Goal: Task Accomplishment & Management: Use online tool/utility

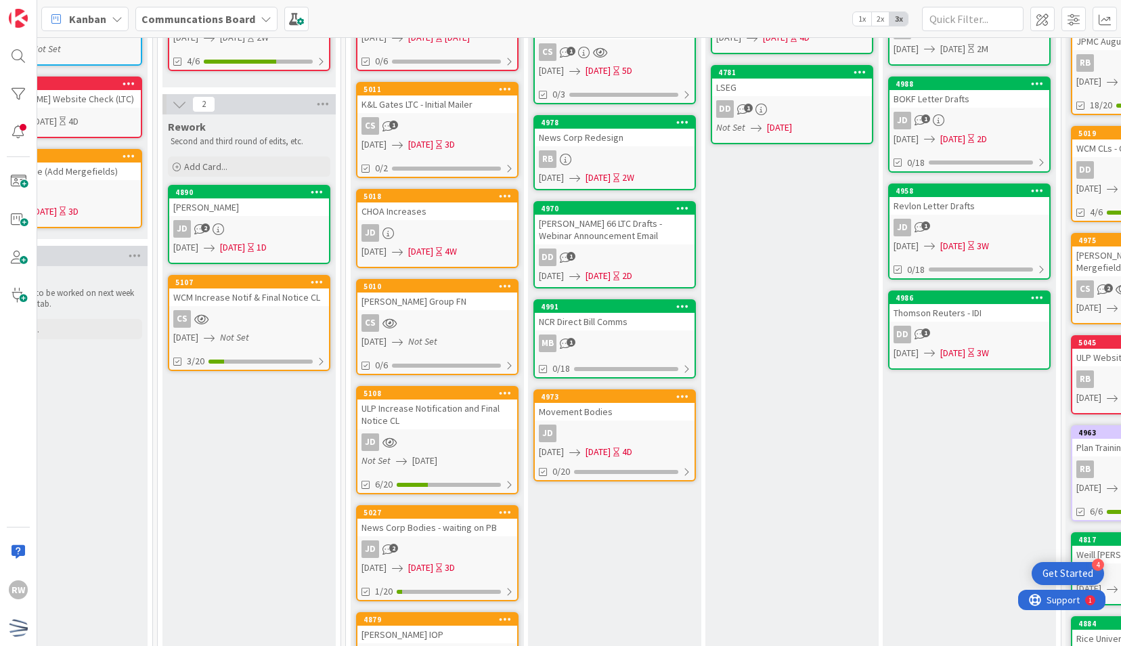
scroll to position [0, 428]
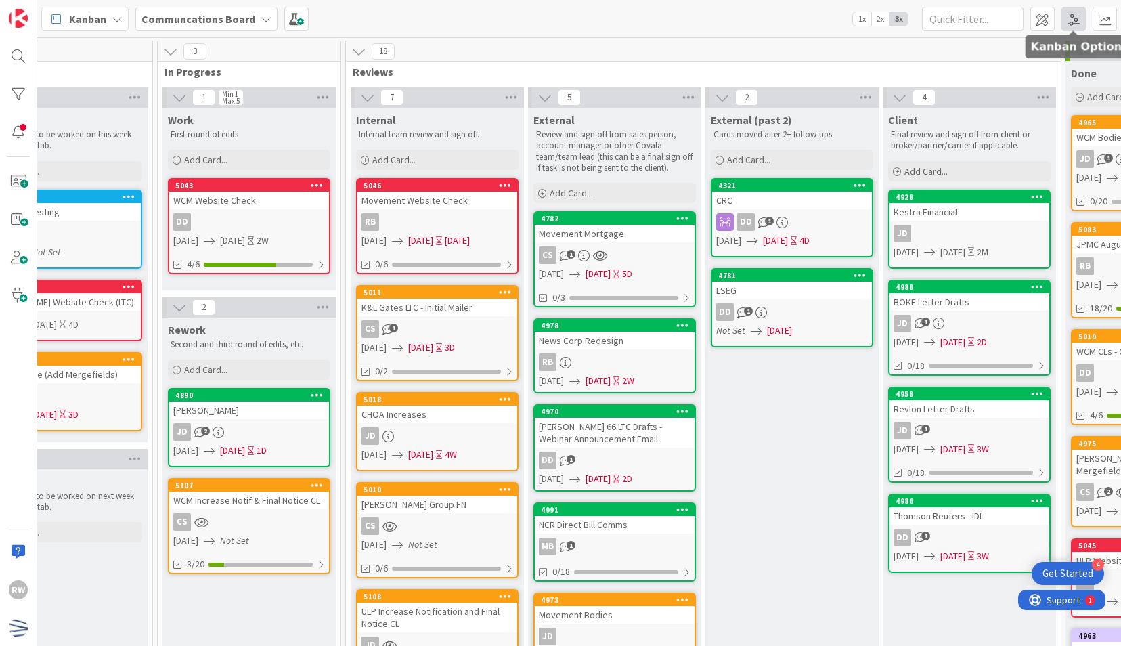
click at [1071, 23] on span at bounding box center [1073, 19] width 24 height 24
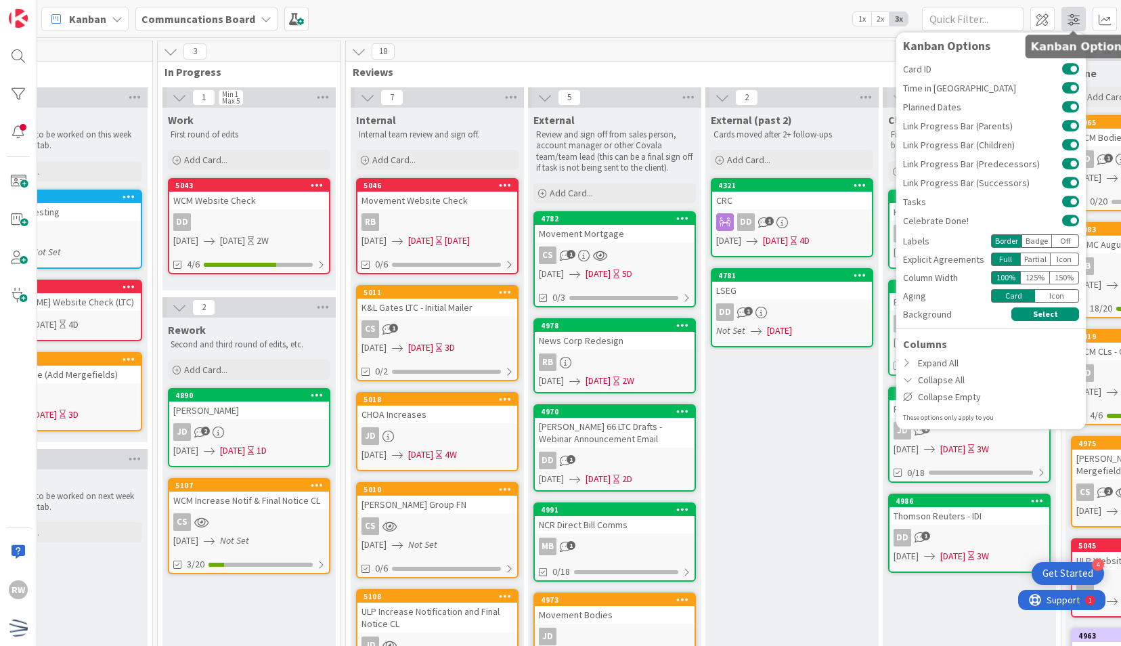
click at [1071, 23] on span at bounding box center [1073, 19] width 24 height 24
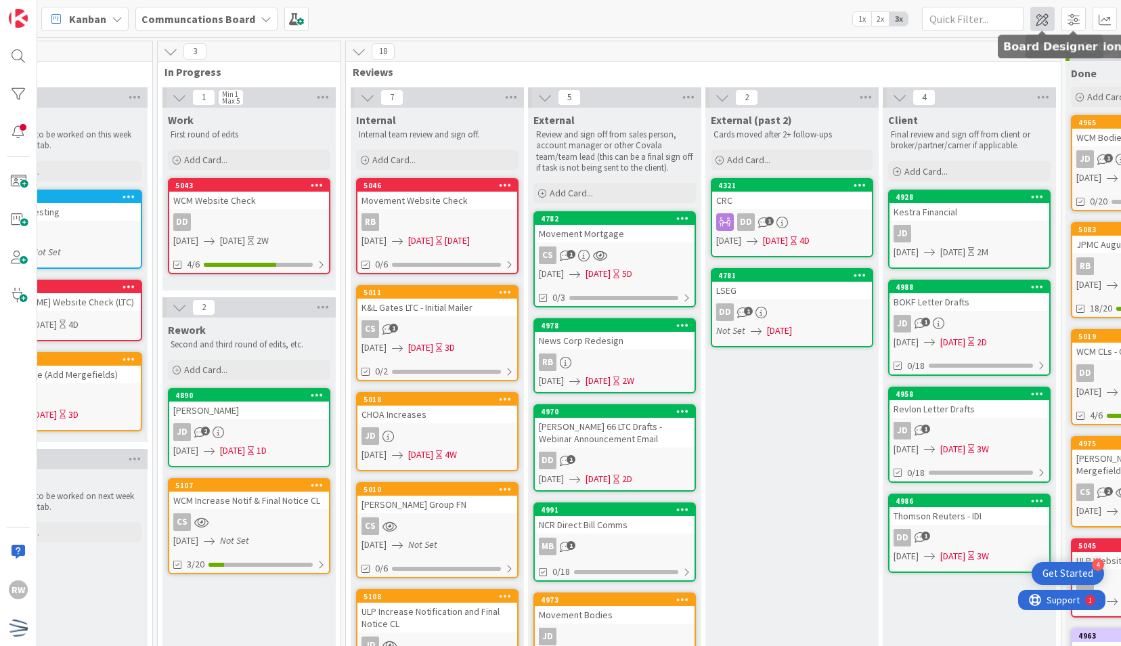
click at [1040, 15] on span at bounding box center [1042, 19] width 24 height 24
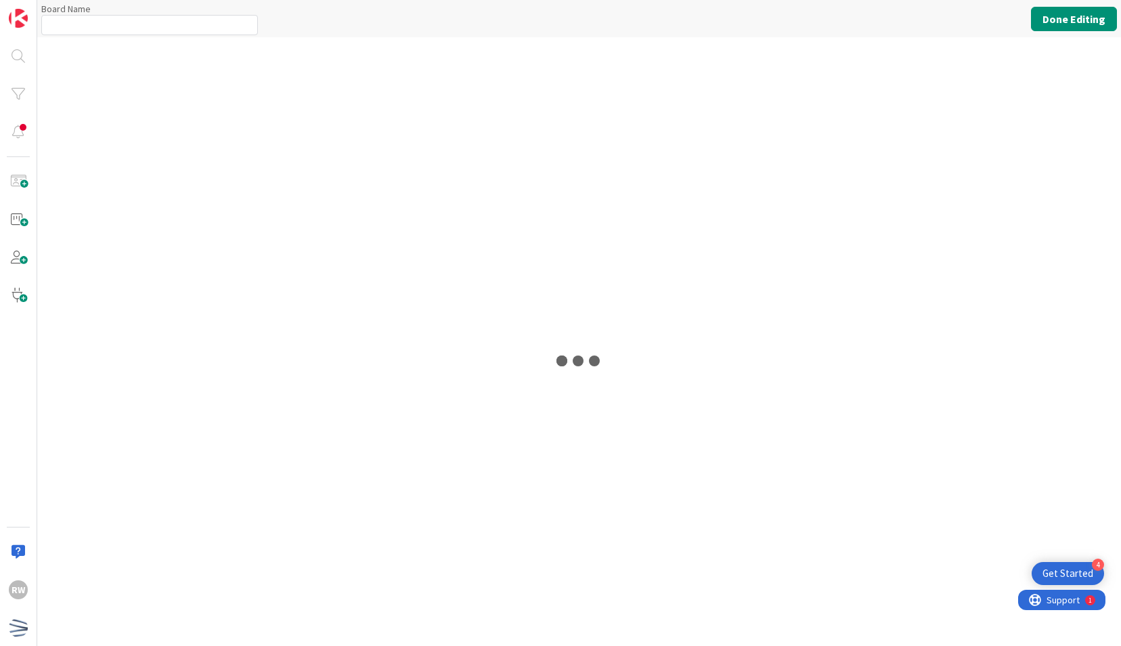
type input "Communcations Board"
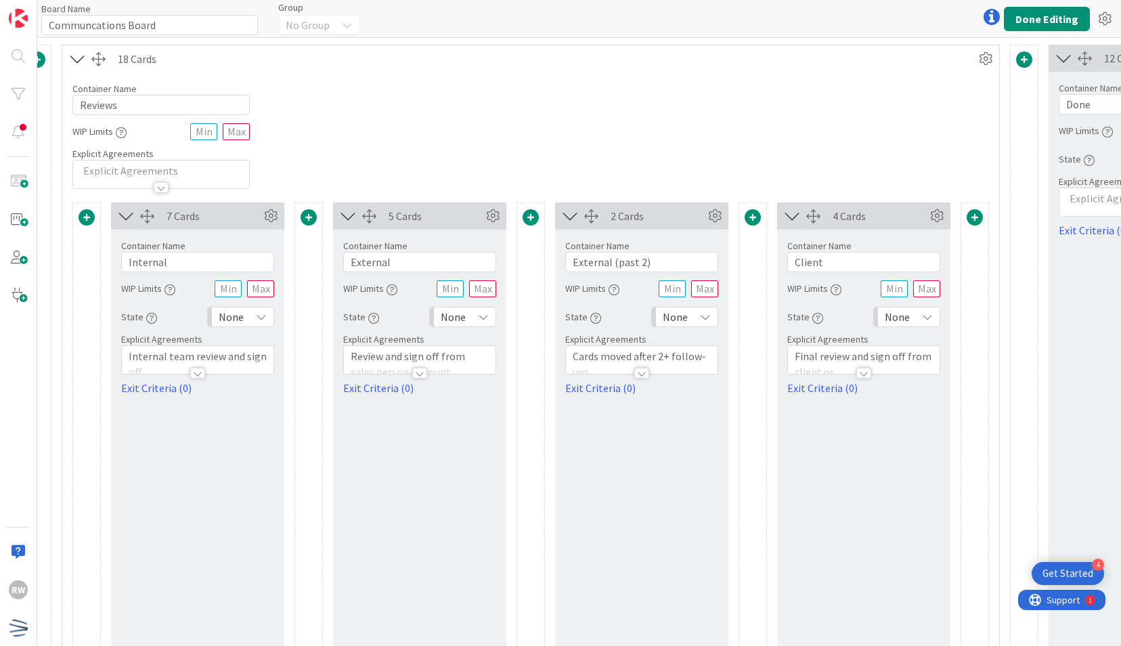
scroll to position [0, 967]
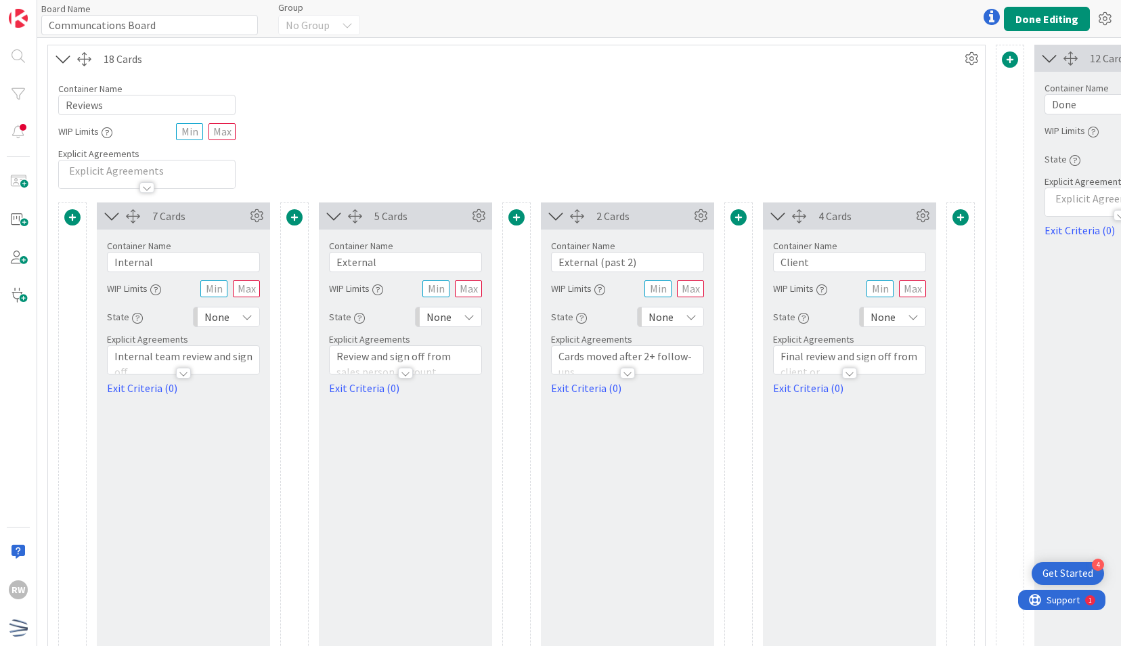
click at [733, 219] on span at bounding box center [738, 217] width 16 height 16
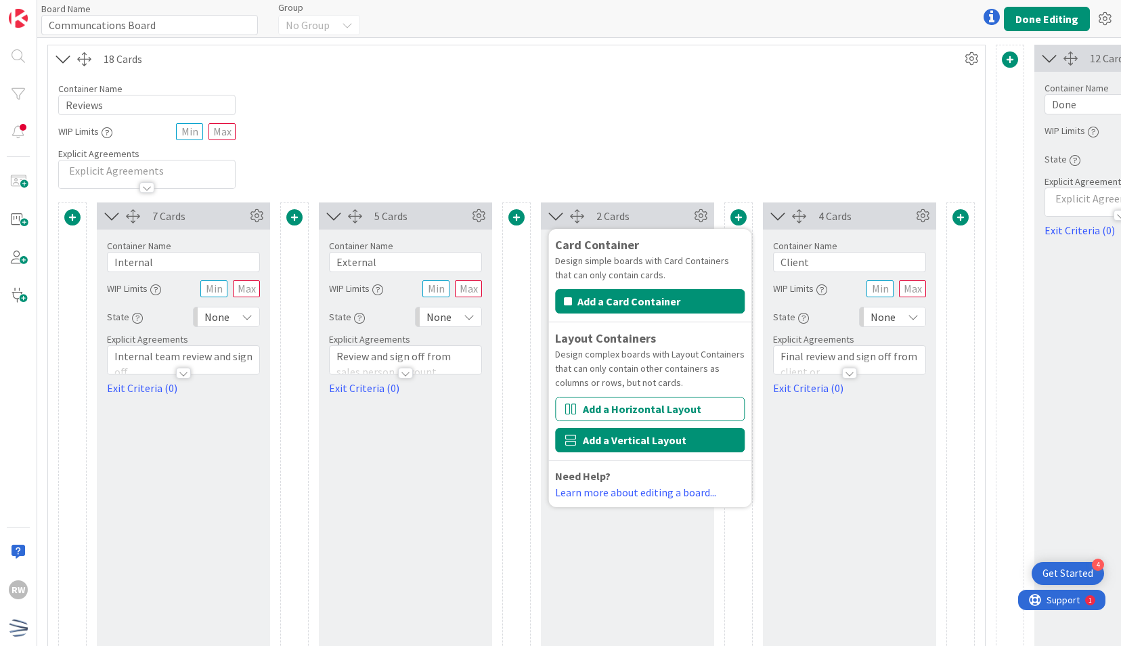
click at [619, 442] on button "Add a Vertical Layout" at bounding box center [650, 440] width 190 height 24
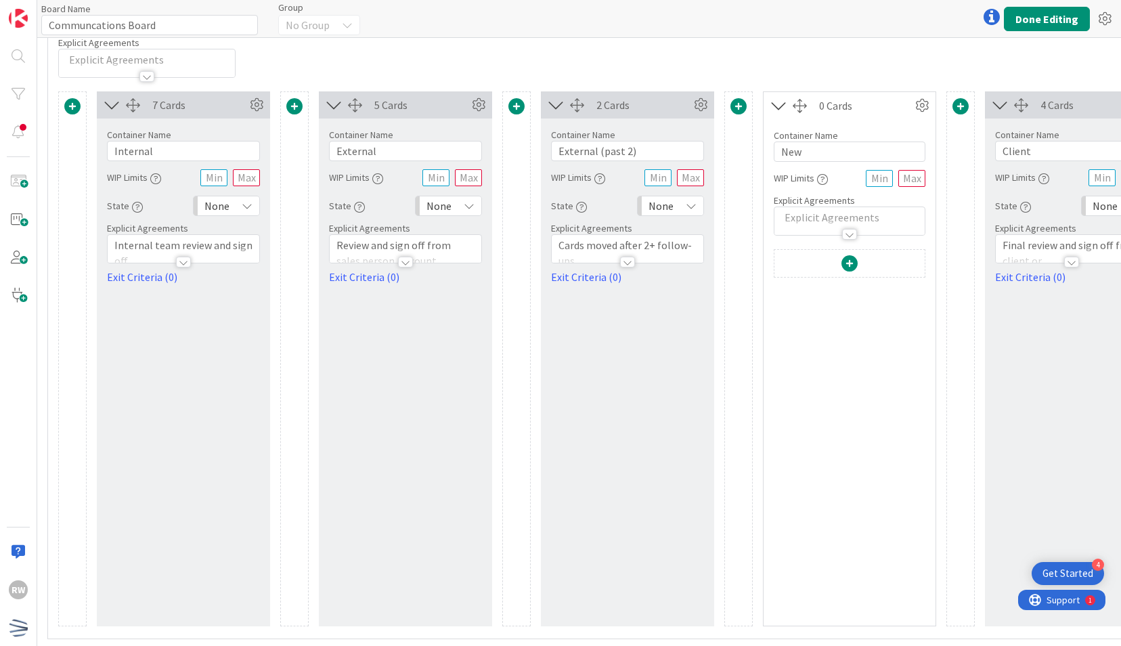
scroll to position [70, 967]
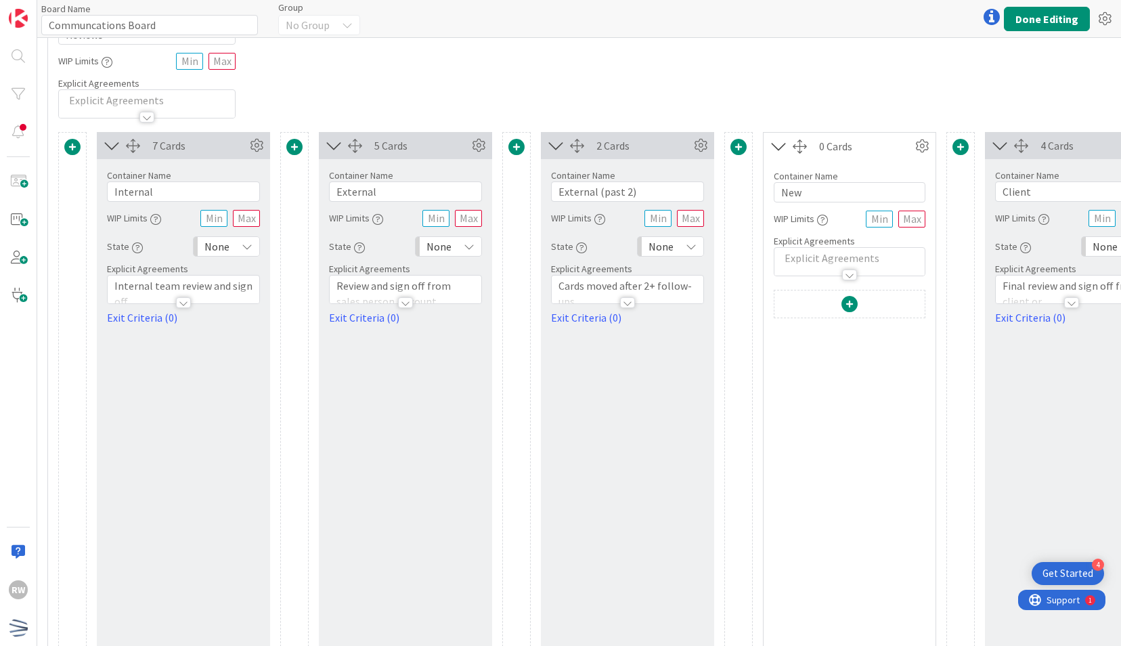
click at [850, 303] on span at bounding box center [849, 304] width 16 height 16
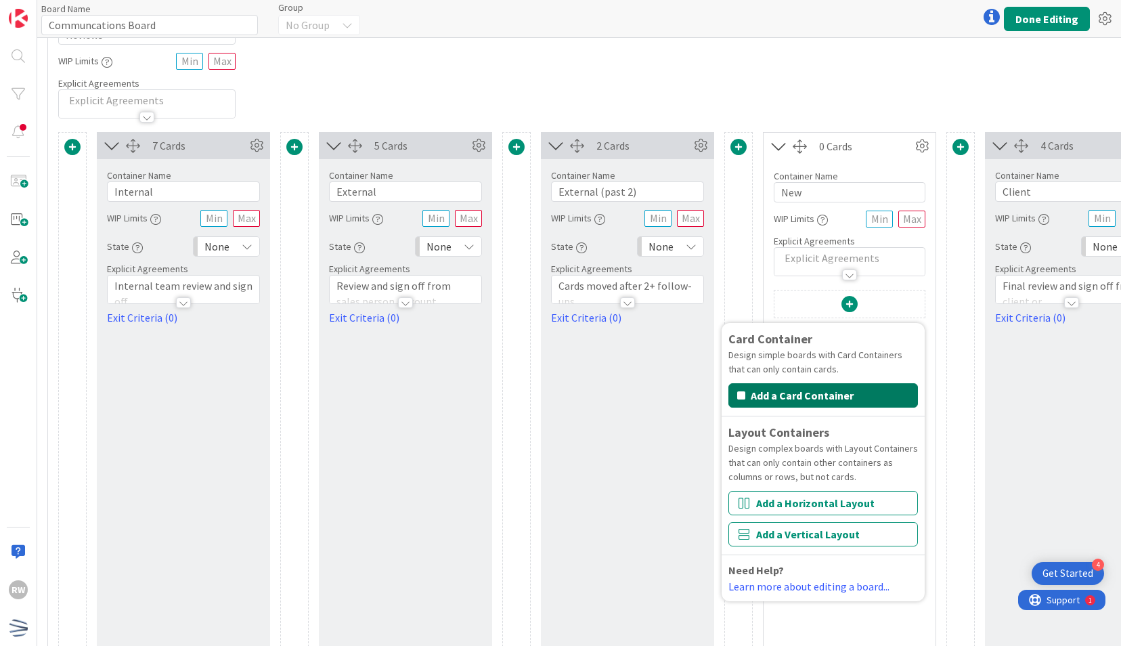
click at [817, 395] on button "Add a Card Container" at bounding box center [823, 395] width 190 height 24
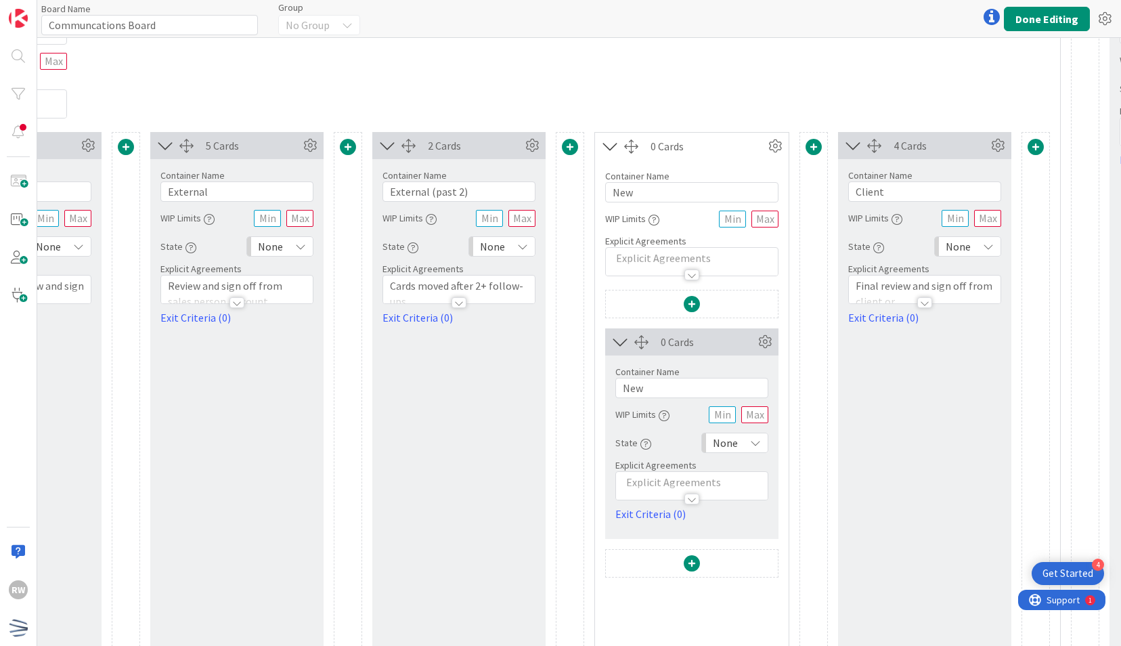
scroll to position [70, 1067]
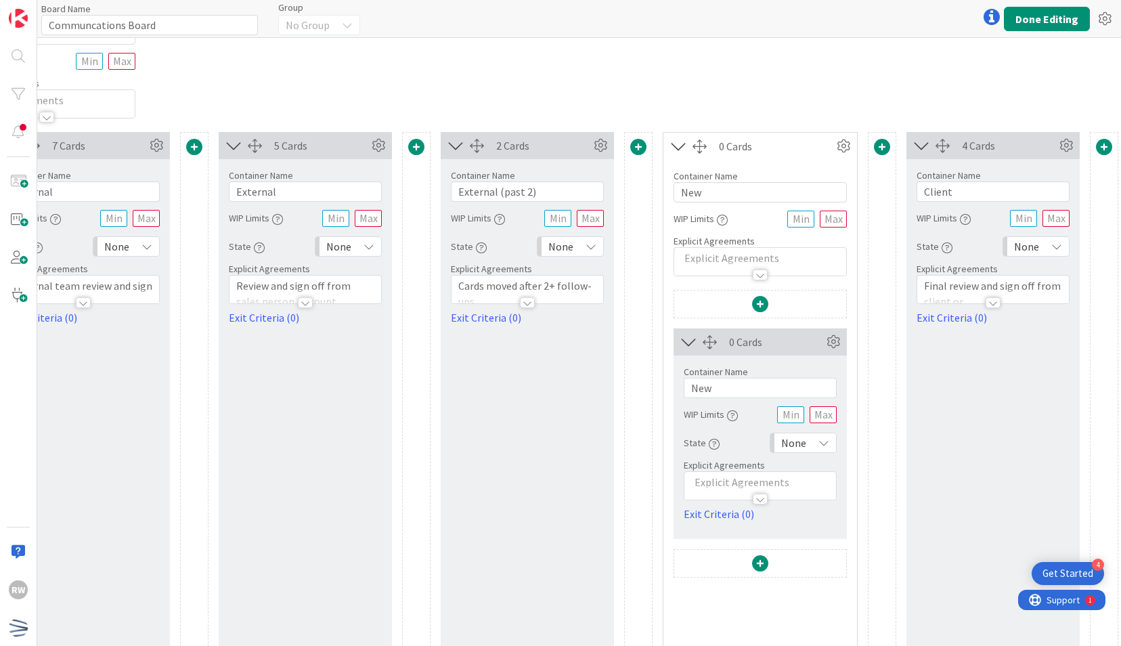
click at [682, 146] on icon at bounding box center [678, 146] width 22 height 18
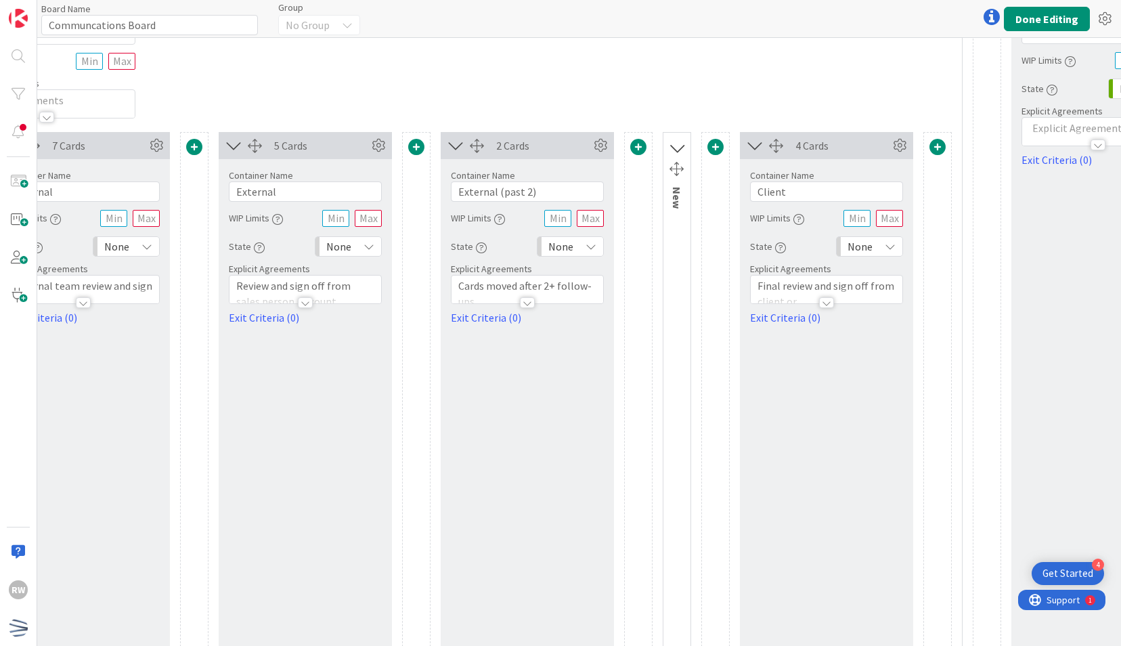
click at [674, 143] on icon at bounding box center [677, 148] width 18 height 22
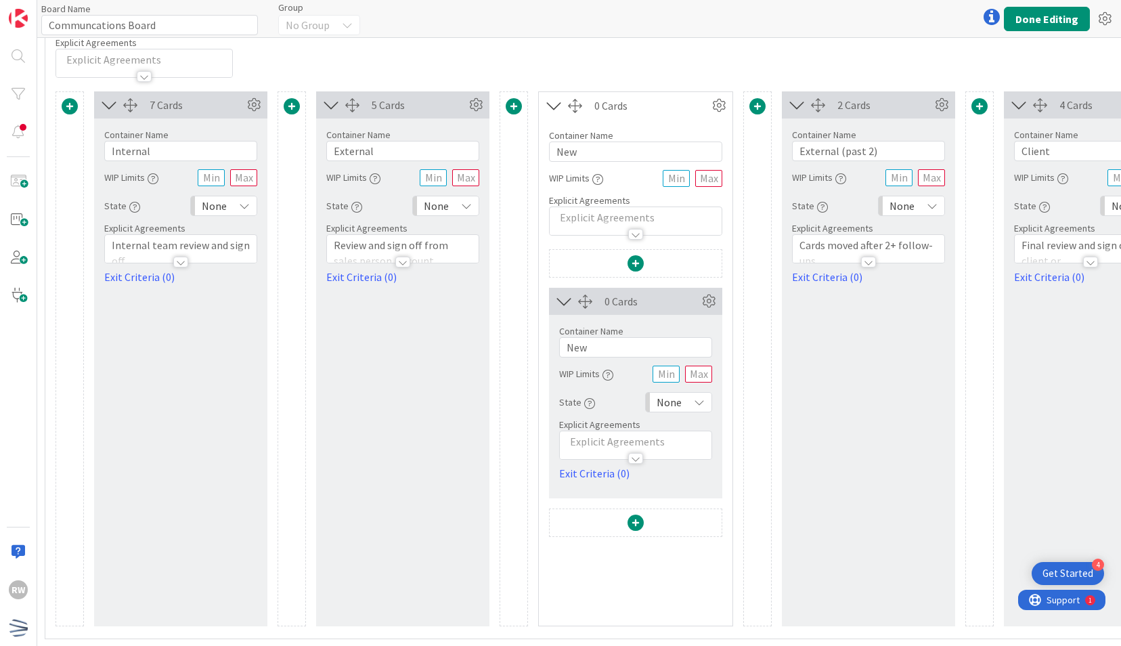
scroll to position [119, 969]
drag, startPoint x: 615, startPoint y: 141, endPoint x: 501, endPoint y: 137, distance: 114.5
click at [501, 137] on div "7 Cards Container Name 8 / 64 Internal WIP Limits State None Explicit Agreement…" at bounding box center [636, 358] width 1160 height 535
type input "External"
drag, startPoint x: 888, startPoint y: 145, endPoint x: 716, endPoint y: 125, distance: 173.1
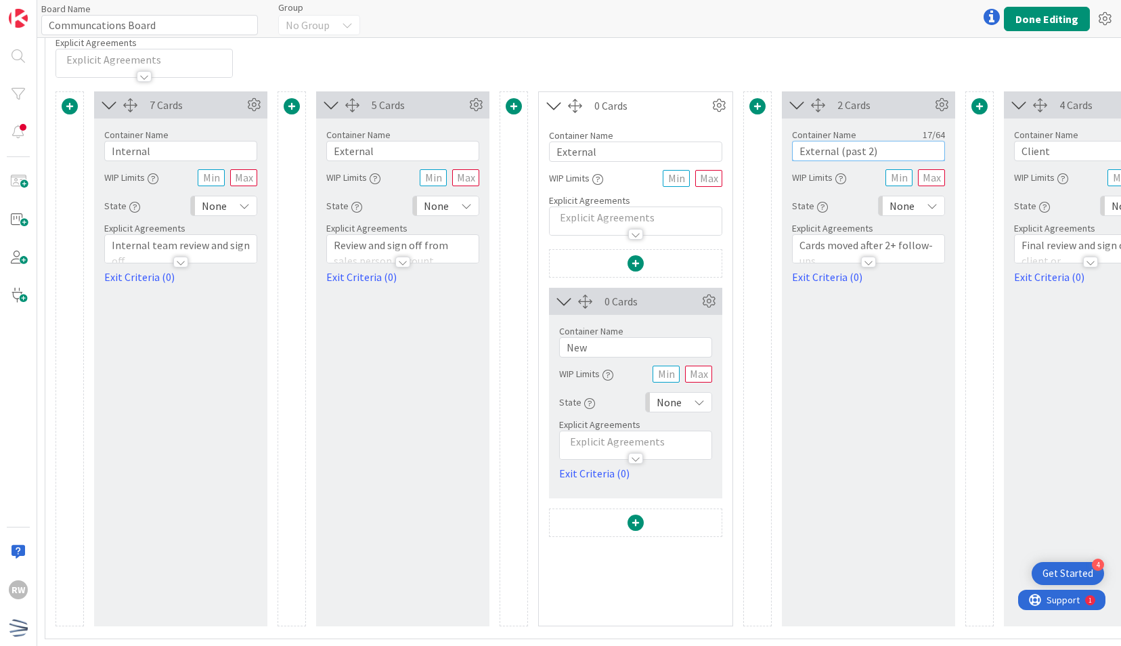
click at [716, 125] on div "7 Cards Container Name 8 / 64 Internal WIP Limits State None Explicit Agreement…" at bounding box center [636, 358] width 1160 height 535
type input "P"
type input "Extended Follow-up"
click at [634, 514] on span at bounding box center [635, 522] width 16 height 16
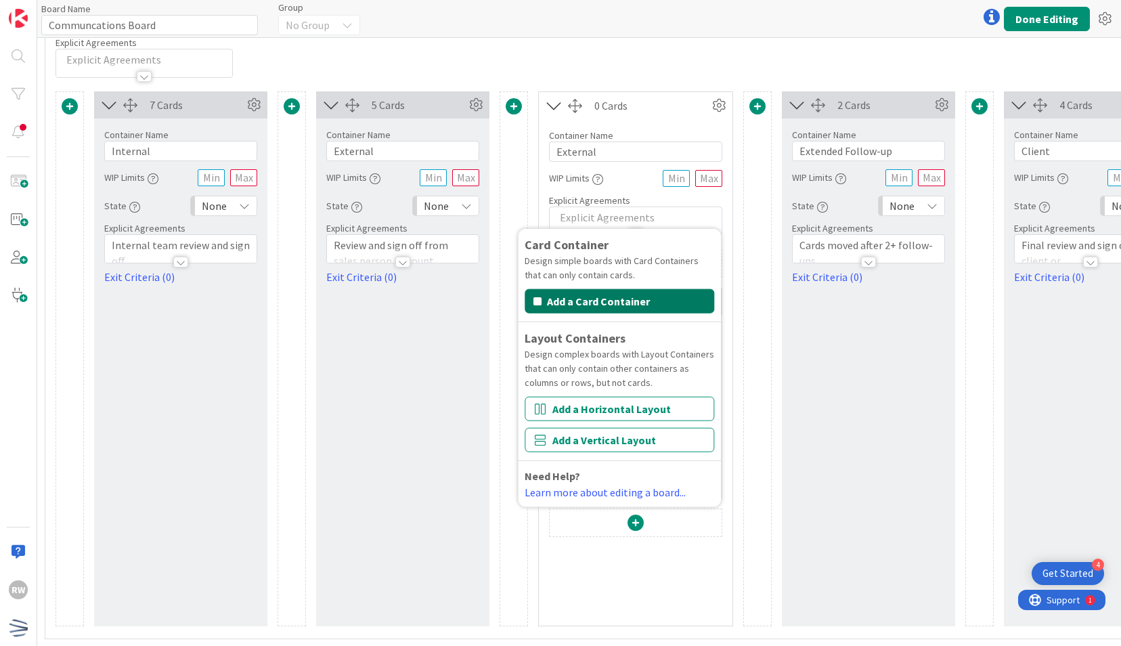
click at [630, 294] on button "Add a Card Container" at bounding box center [620, 301] width 190 height 24
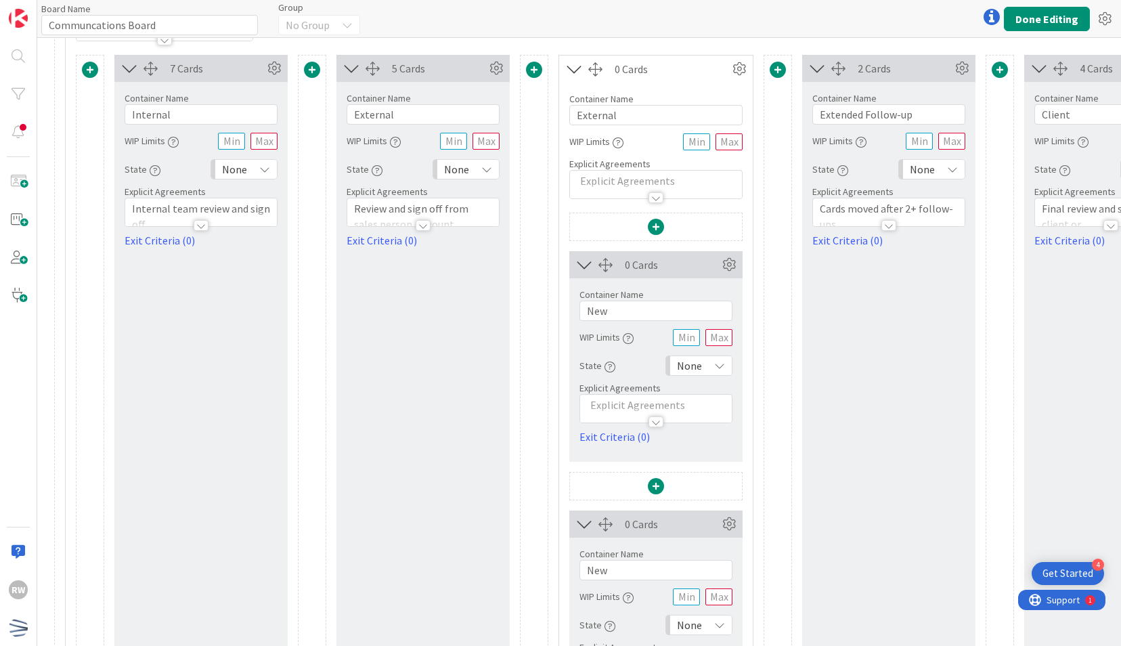
scroll to position [147, 949]
drag, startPoint x: 629, startPoint y: 310, endPoint x: 569, endPoint y: 313, distance: 61.0
click at [569, 313] on div "Container Name 3 / 64 New WIP Limits State None Explicit Agreements Exit Criter…" at bounding box center [655, 362] width 173 height 167
type input "F"
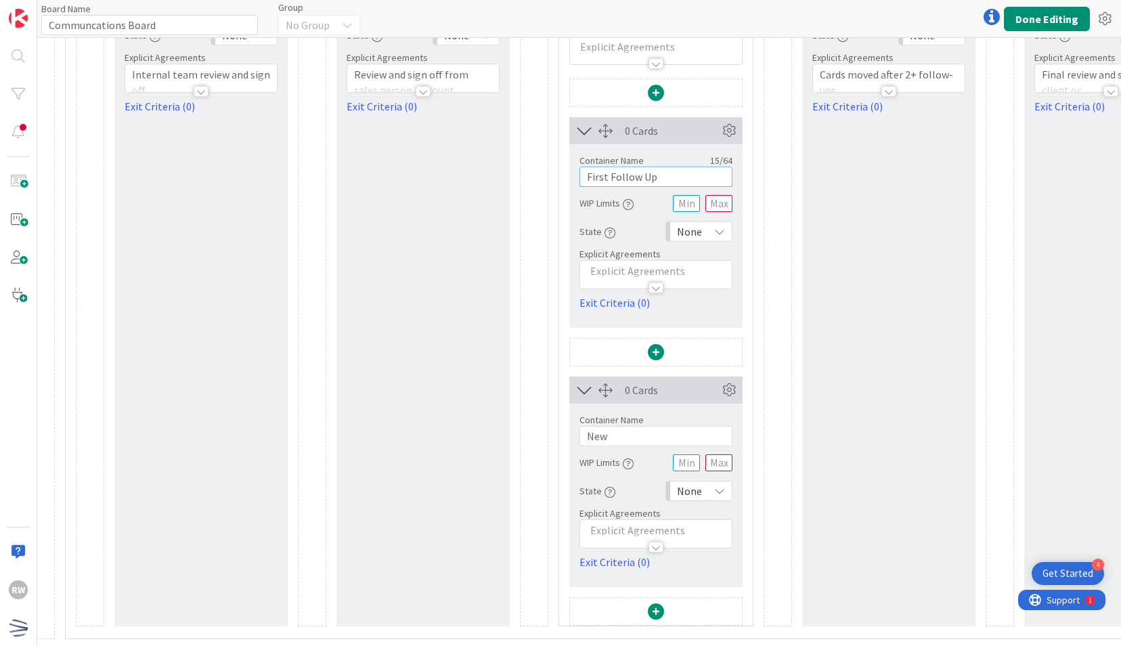
type input "First Follow Up"
drag, startPoint x: 615, startPoint y: 422, endPoint x: 558, endPoint y: 422, distance: 56.9
click at [559, 422] on div "0 Cards Container Name 15 / 64 First Follow Up WIP Limits State None Explicit A…" at bounding box center [656, 352] width 194 height 547
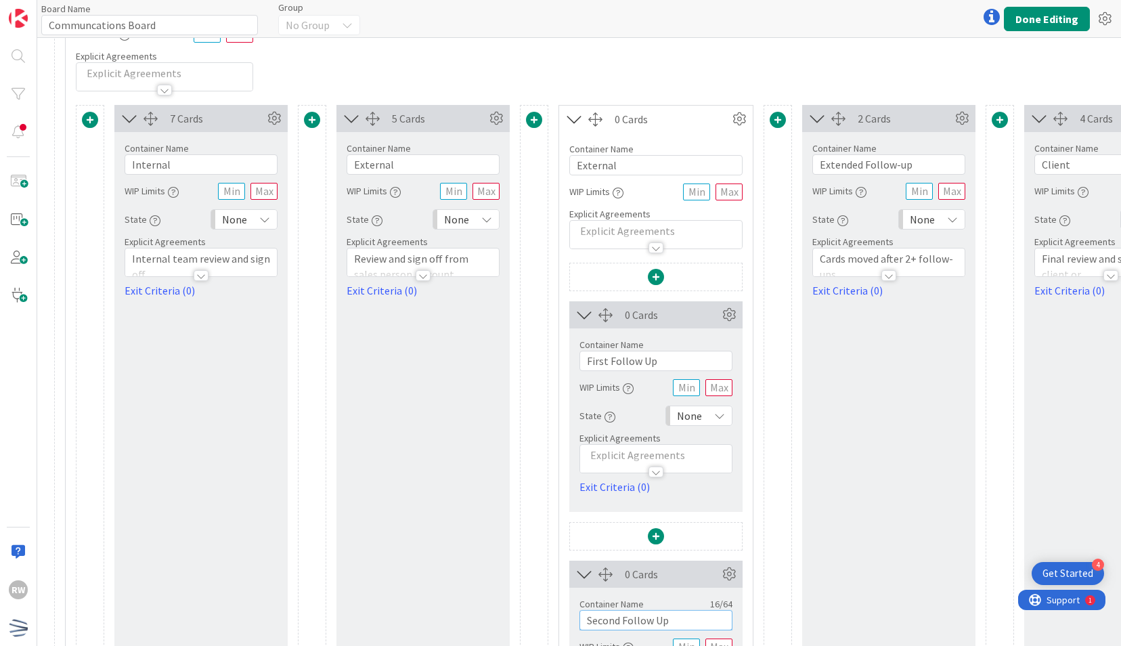
scroll to position [93, 949]
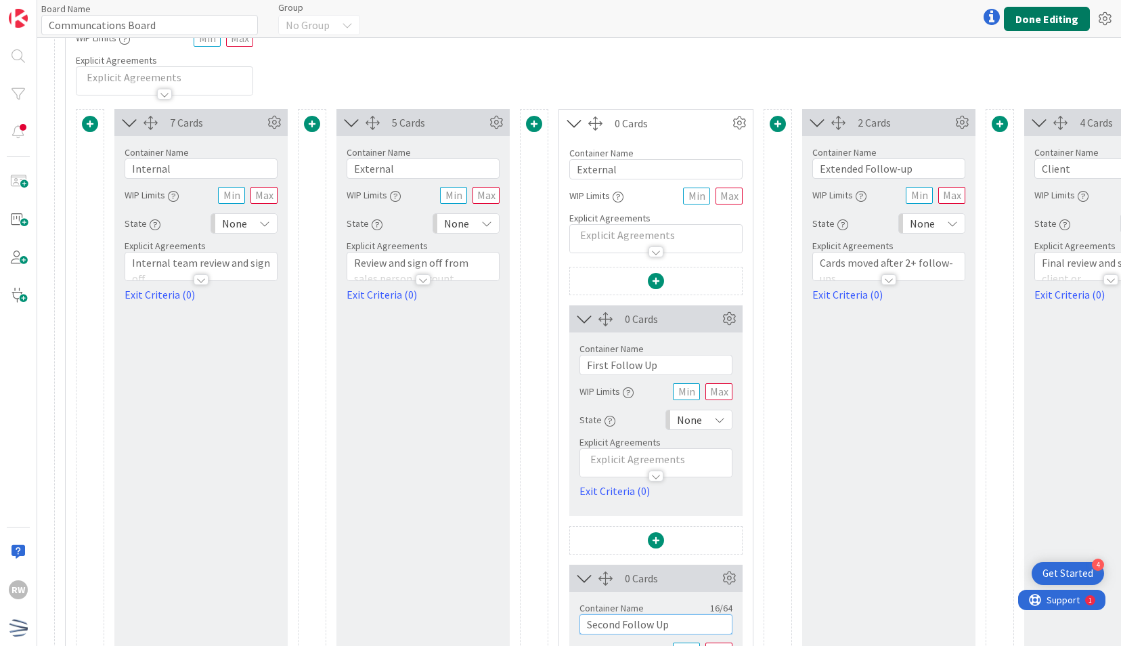
type input "Second Follow Up"
click at [1043, 16] on button "Done Editing" at bounding box center [1047, 19] width 86 height 24
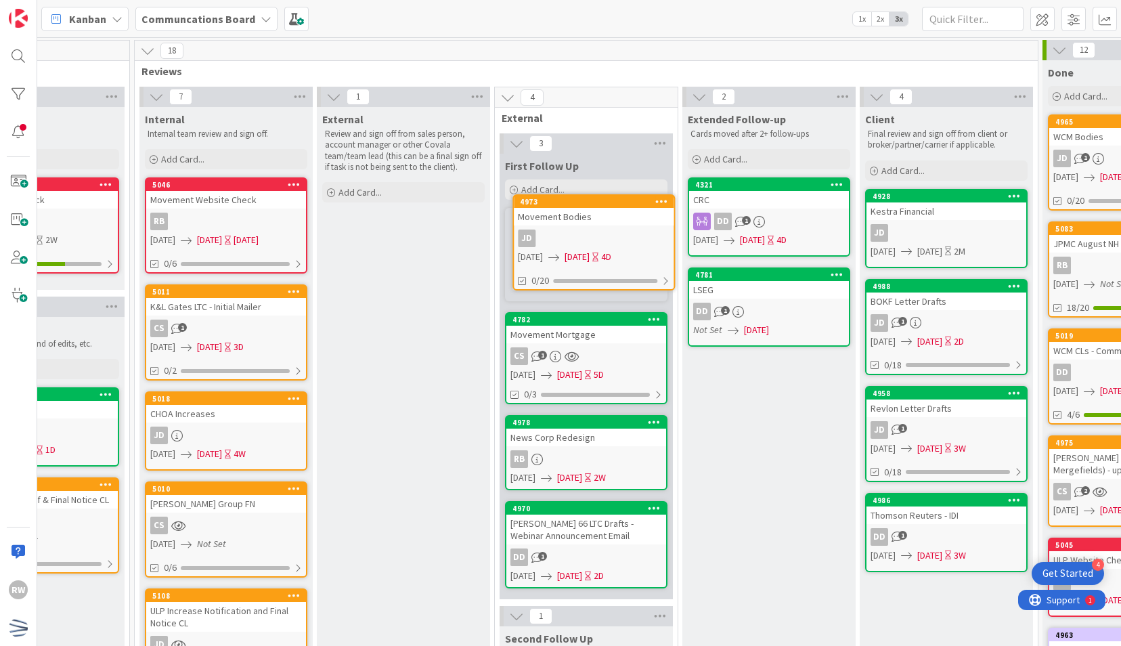
scroll to position [0, 639]
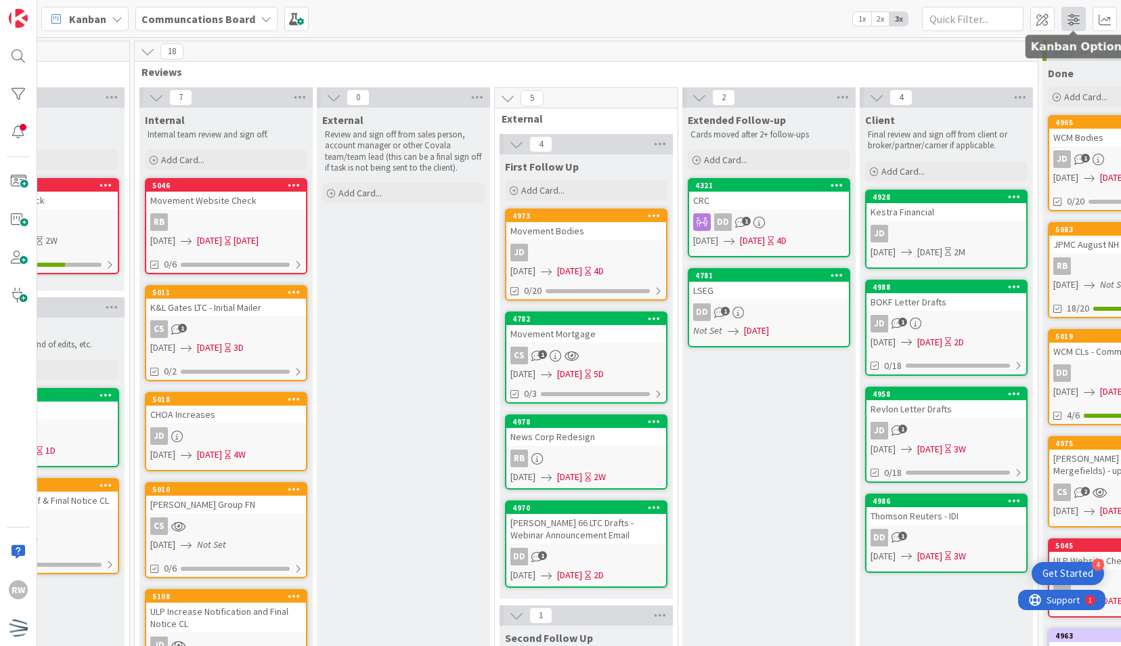
click at [1073, 20] on span at bounding box center [1073, 19] width 24 height 24
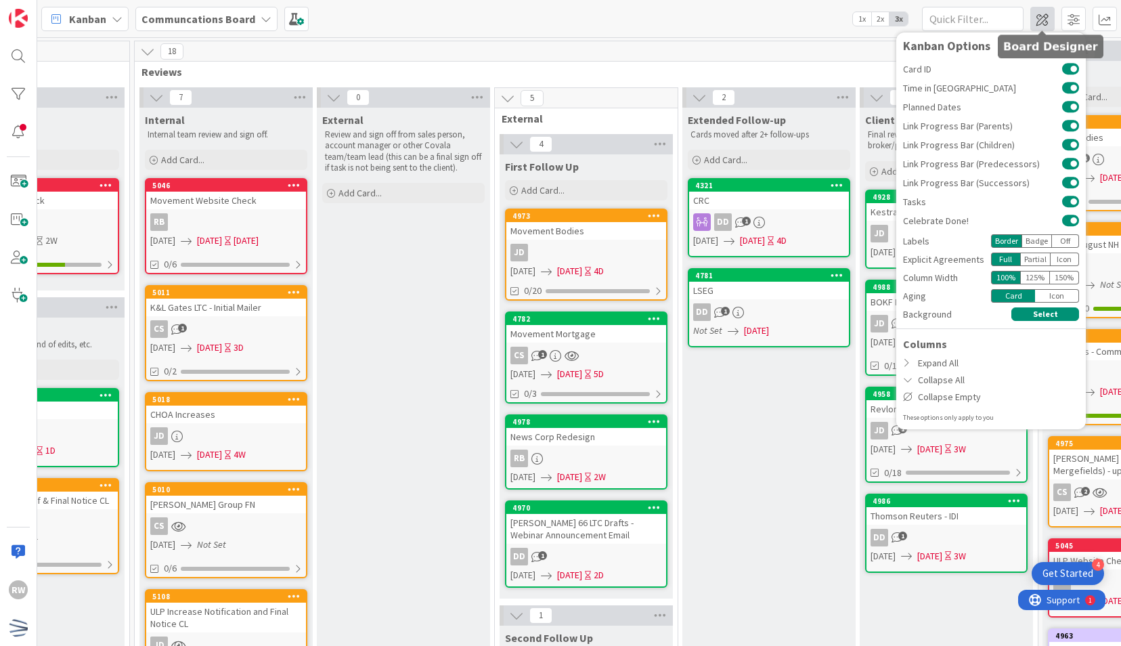
click at [1046, 20] on span at bounding box center [1042, 19] width 24 height 24
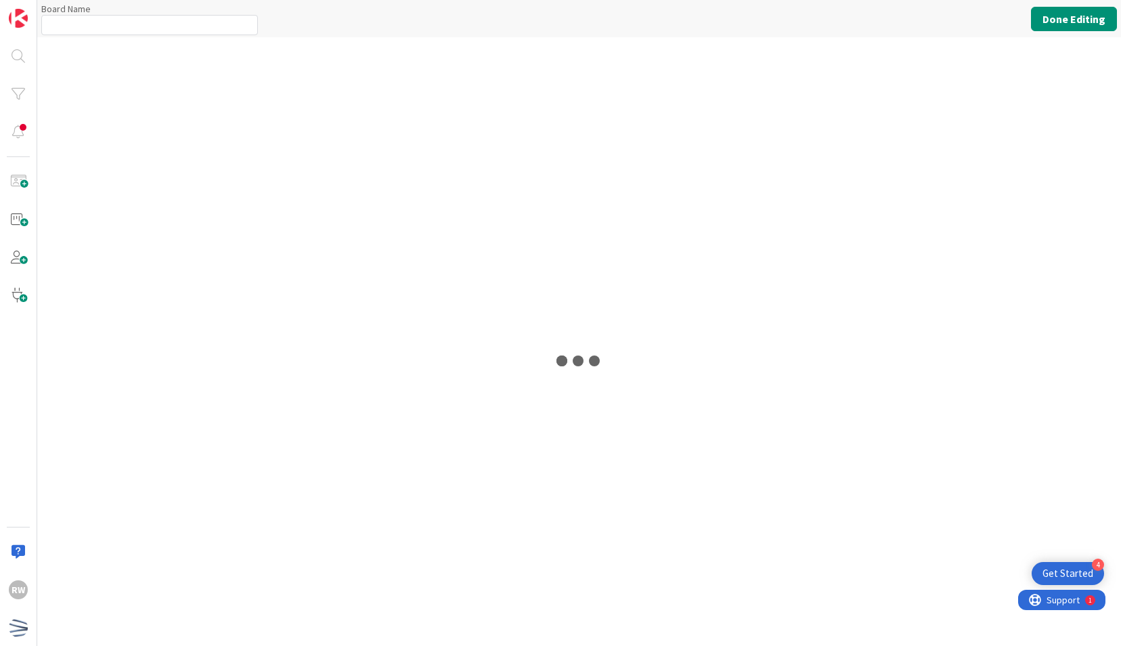
type input "Communcations Board"
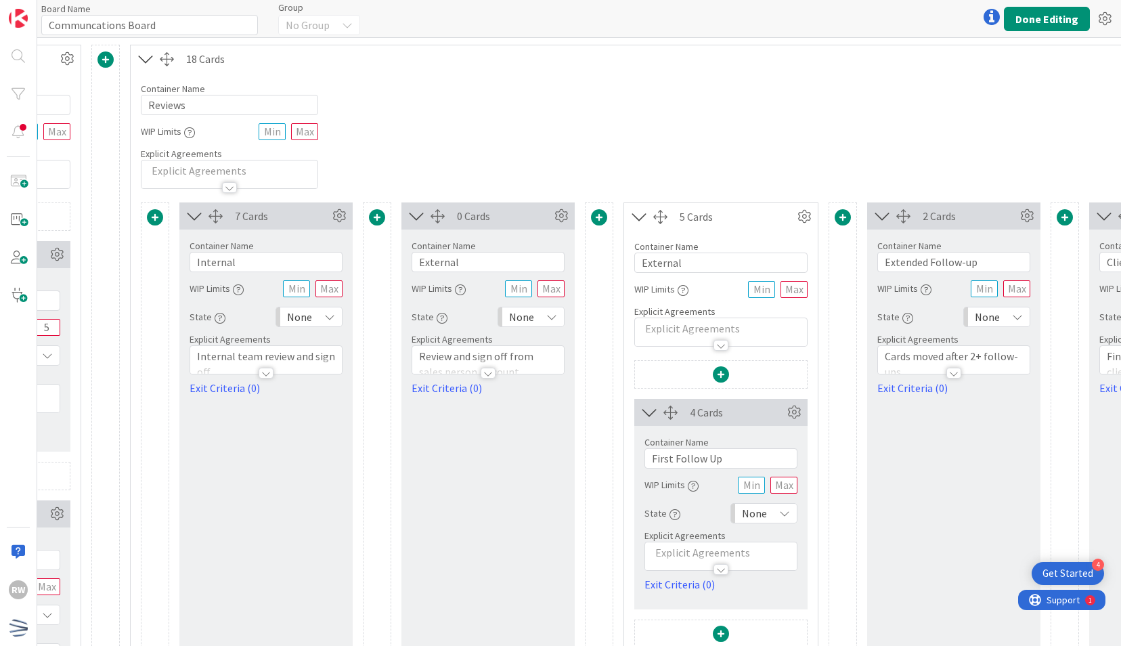
scroll to position [0, 897]
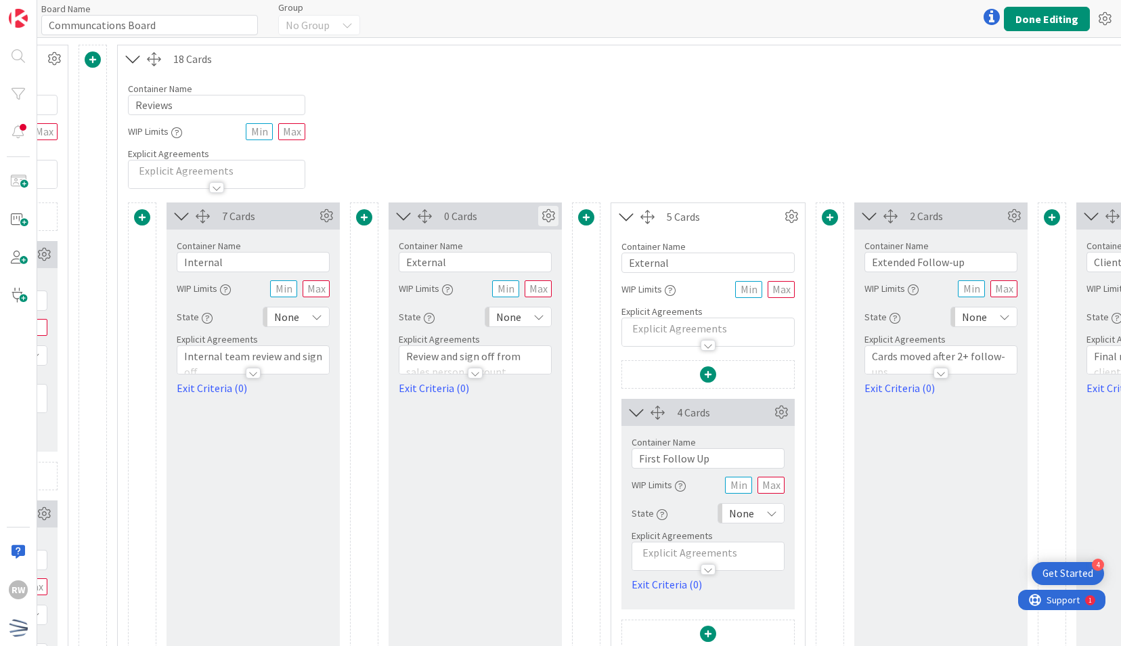
click at [541, 212] on icon at bounding box center [548, 216] width 20 height 20
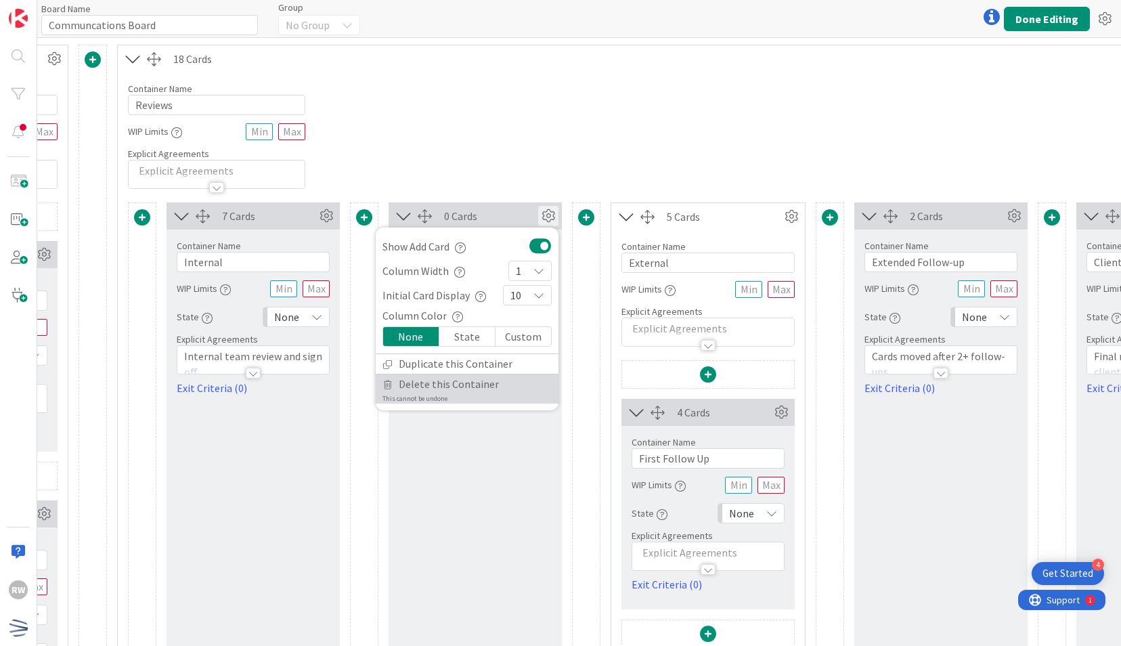
click at [460, 380] on span "Delete this Container" at bounding box center [449, 384] width 100 height 20
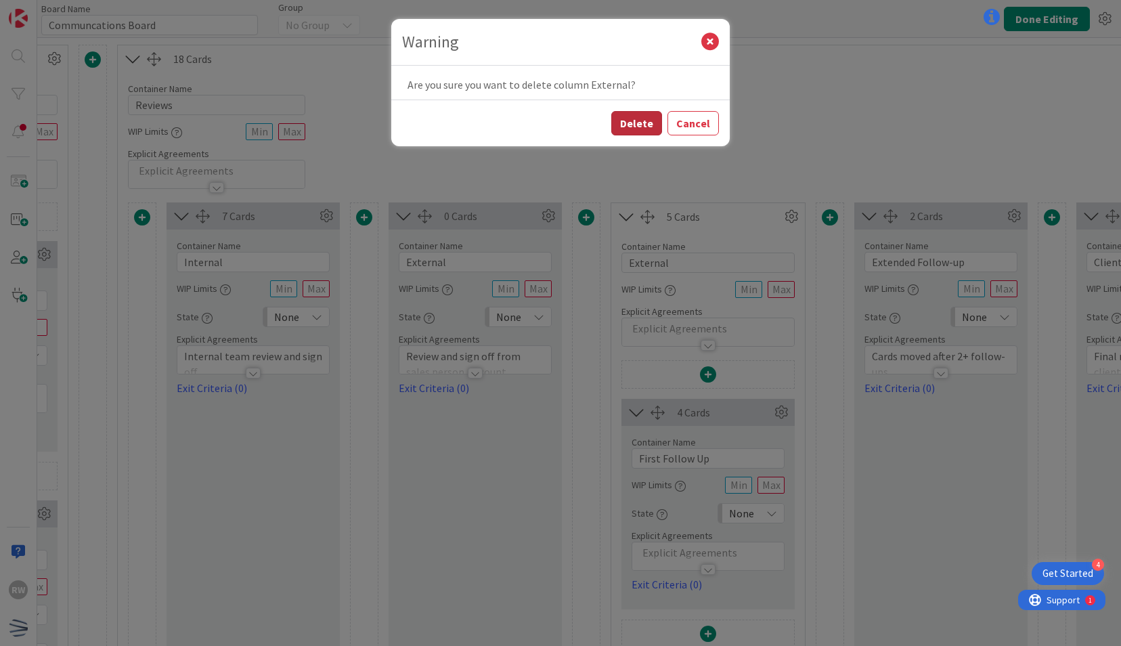
click at [638, 129] on button "Delete" at bounding box center [636, 123] width 51 height 24
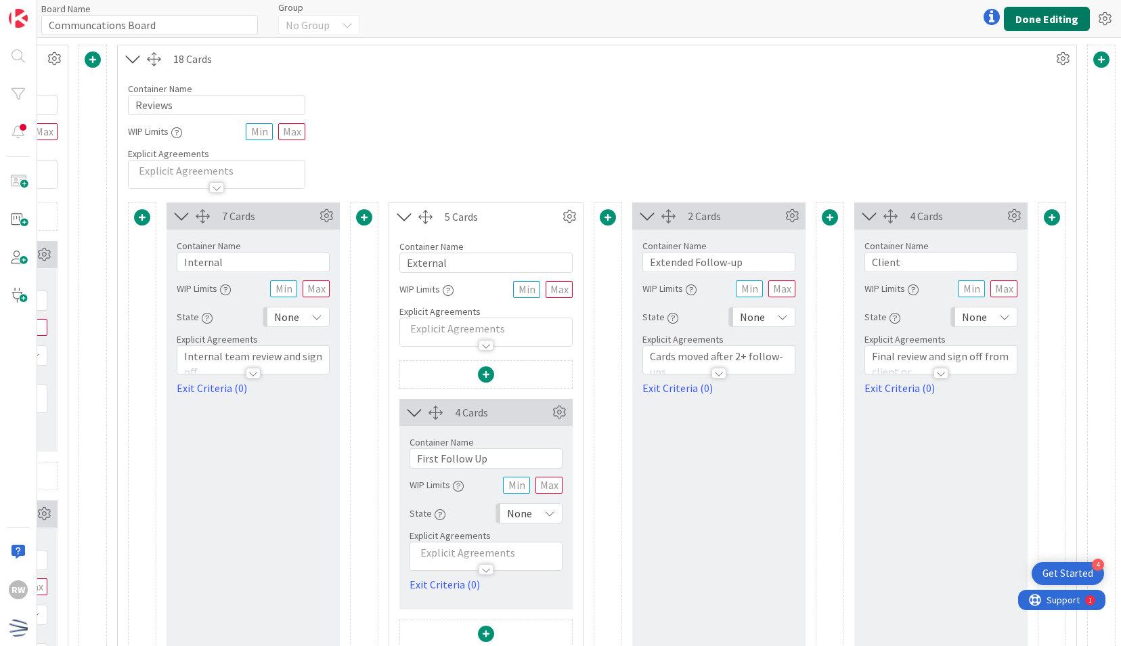
click at [1044, 16] on button "Done Editing" at bounding box center [1047, 19] width 86 height 24
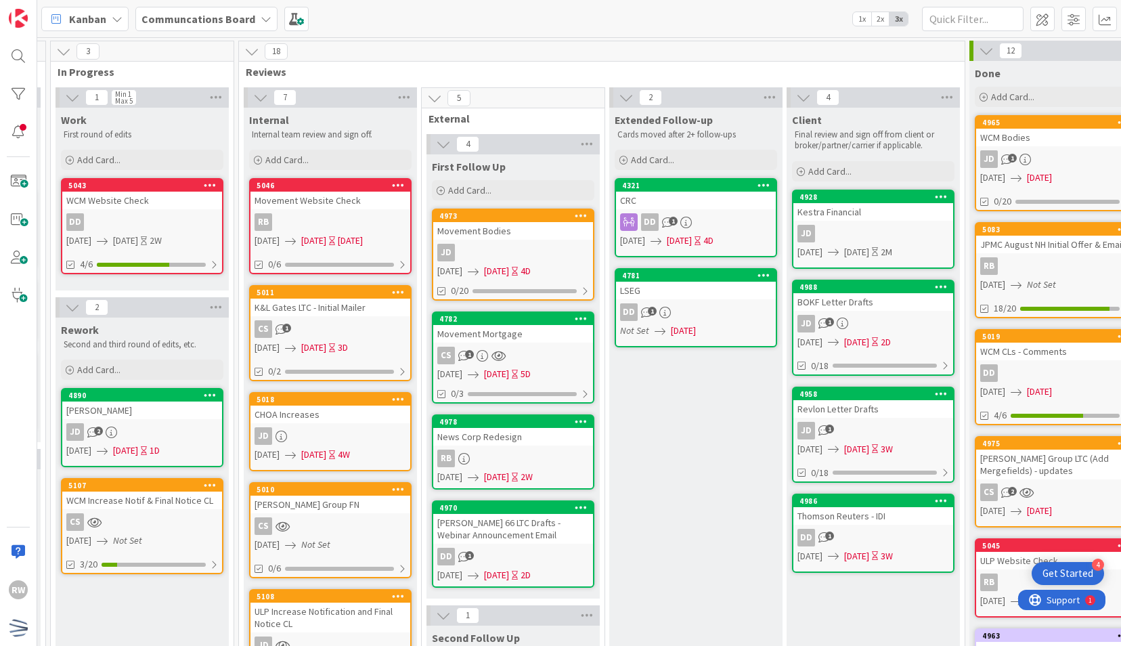
scroll to position [0, 539]
